Goal: Information Seeking & Learning: Learn about a topic

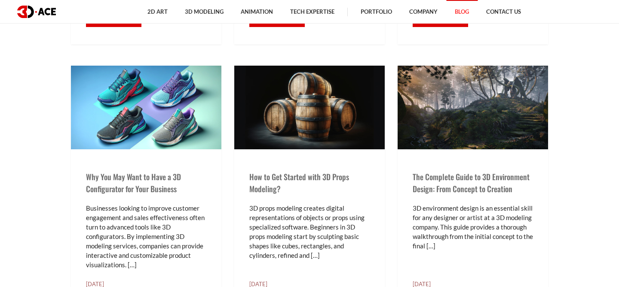
scroll to position [862, 0]
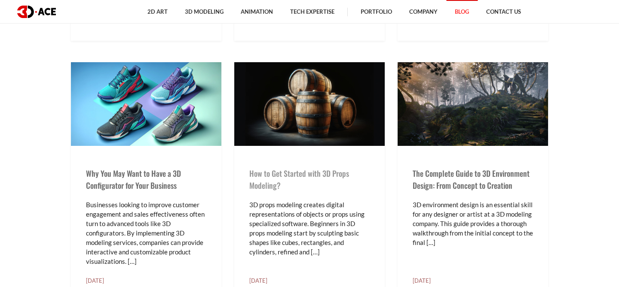
click at [294, 172] on link "How to Get Started with 3D Props Modeling?" at bounding box center [299, 179] width 100 height 23
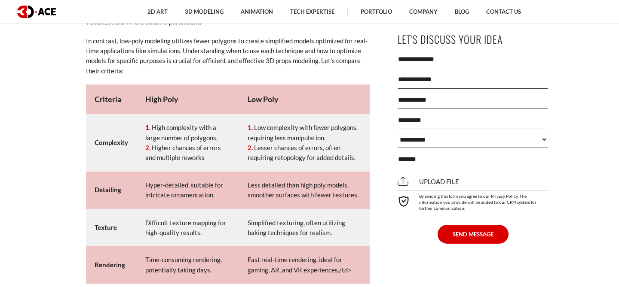
scroll to position [4397, 0]
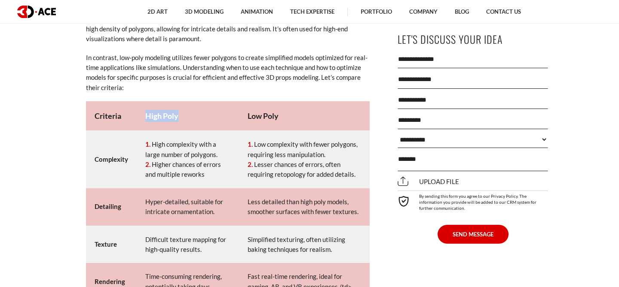
drag, startPoint x: 147, startPoint y: 107, endPoint x: 184, endPoint y: 107, distance: 37.8
click at [184, 107] on td "High Poly" at bounding box center [188, 116] width 102 height 30
drag, startPoint x: 166, startPoint y: 136, endPoint x: 193, endPoint y: 141, distance: 27.6
click at [193, 141] on li "High complexity with a large number of polygons." at bounding box center [187, 150] width 85 height 20
copy li "complexity with a large number of p"
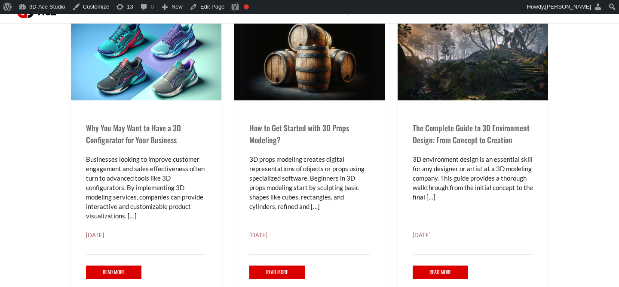
scroll to position [935, 0]
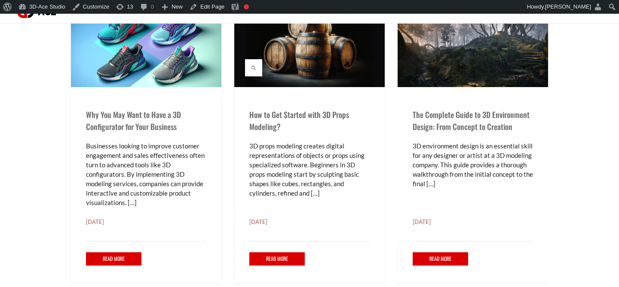
click at [367, 57] on img at bounding box center [309, 45] width 150 height 84
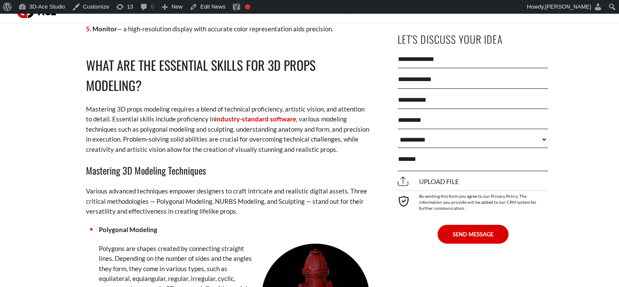
scroll to position [2226, 0]
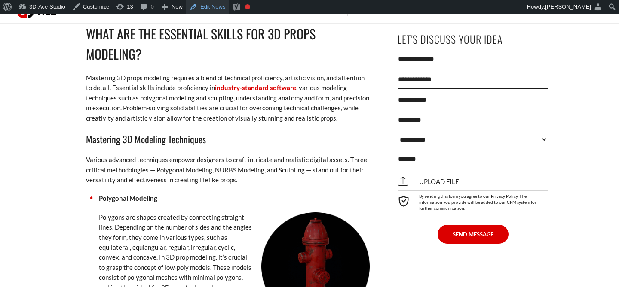
click at [219, 12] on link "Edit News" at bounding box center [207, 7] width 43 height 14
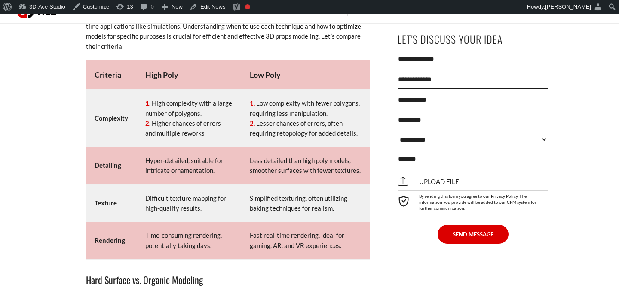
scroll to position [4450, 0]
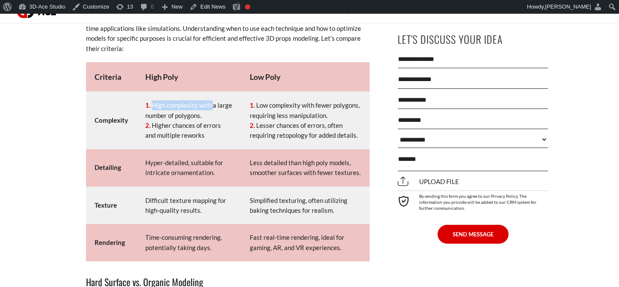
drag, startPoint x: 211, startPoint y: 93, endPoint x: 153, endPoint y: 95, distance: 58.5
click at [153, 101] on li "High complexity with a large number of polygons." at bounding box center [188, 111] width 87 height 20
copy li "High complexity with"
click at [219, 1] on link "Edit News" at bounding box center [207, 7] width 43 height 14
